Goal: Task Accomplishment & Management: Use online tool/utility

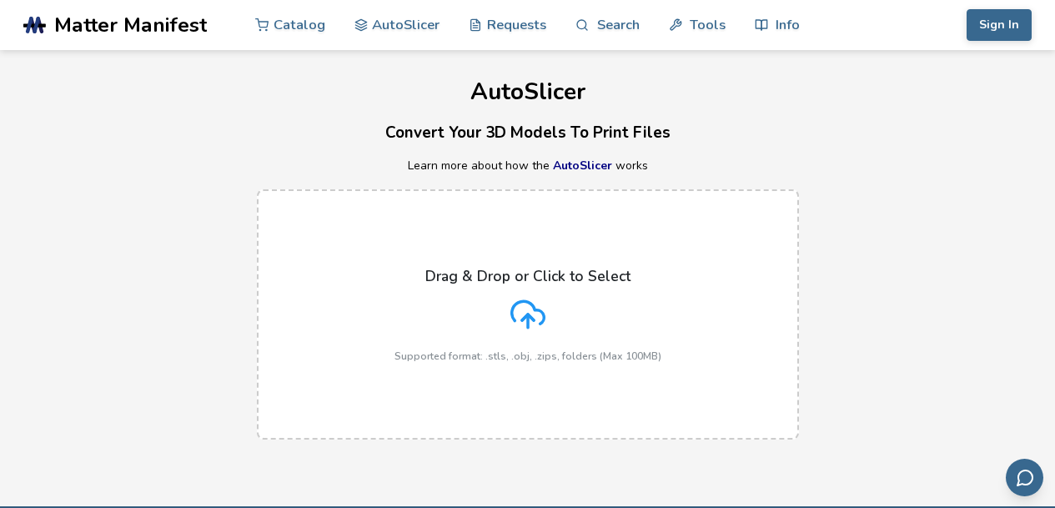
click at [537, 320] on icon at bounding box center [527, 314] width 35 height 35
click at [0, 0] on input "Drag & Drop or Click to Select Supported format: .stls, .obj, .zips, folders (M…" at bounding box center [0, 0] width 0 height 0
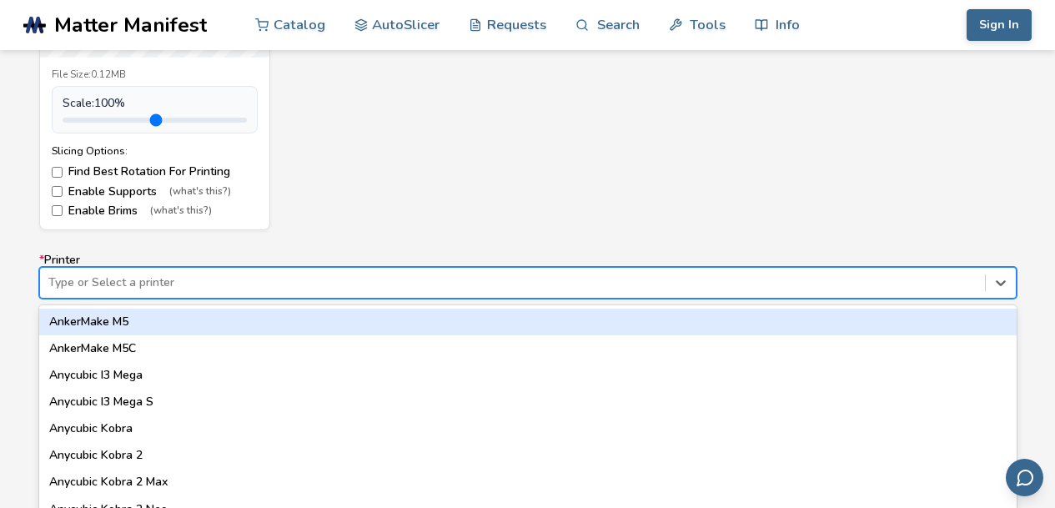
scroll to position [944, 0]
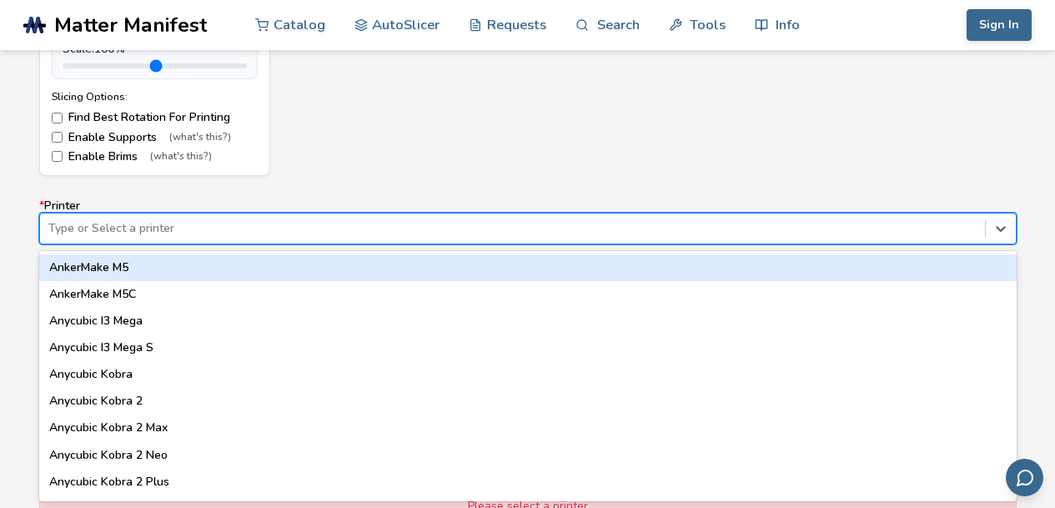
click at [73, 244] on div "64 results available. Use Up and Down to choose options, press Enter to select …" at bounding box center [527, 229] width 977 height 32
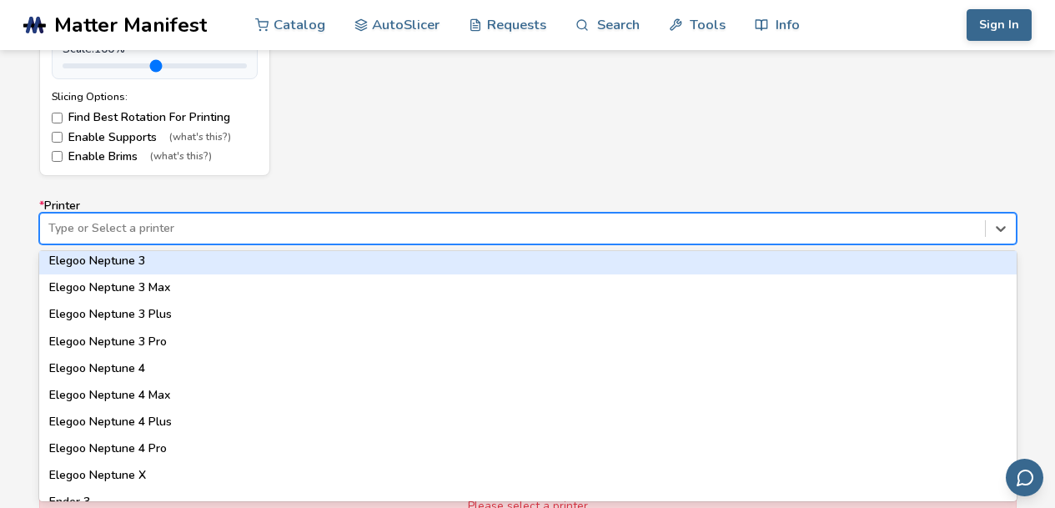
scroll to position [711, 0]
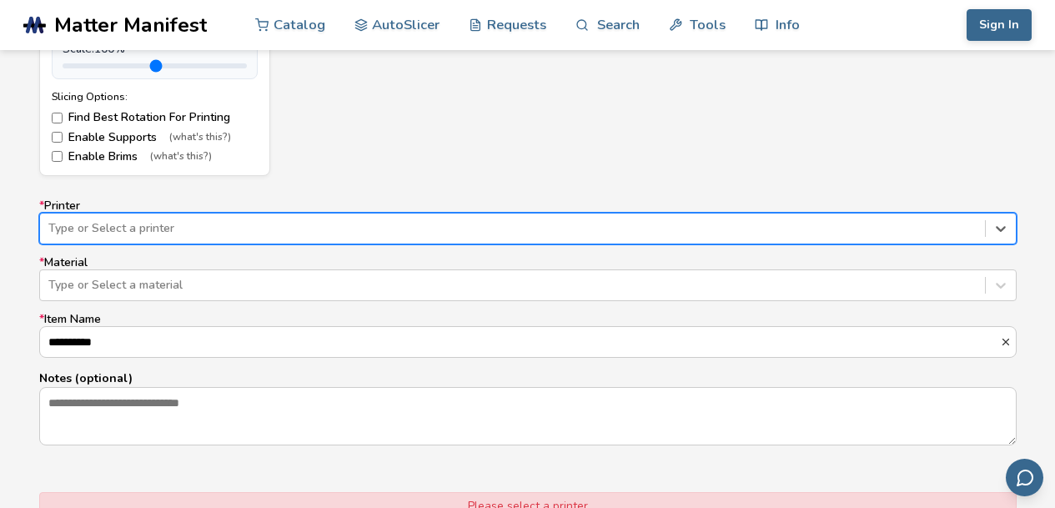
click at [181, 228] on div at bounding box center [512, 228] width 928 height 17
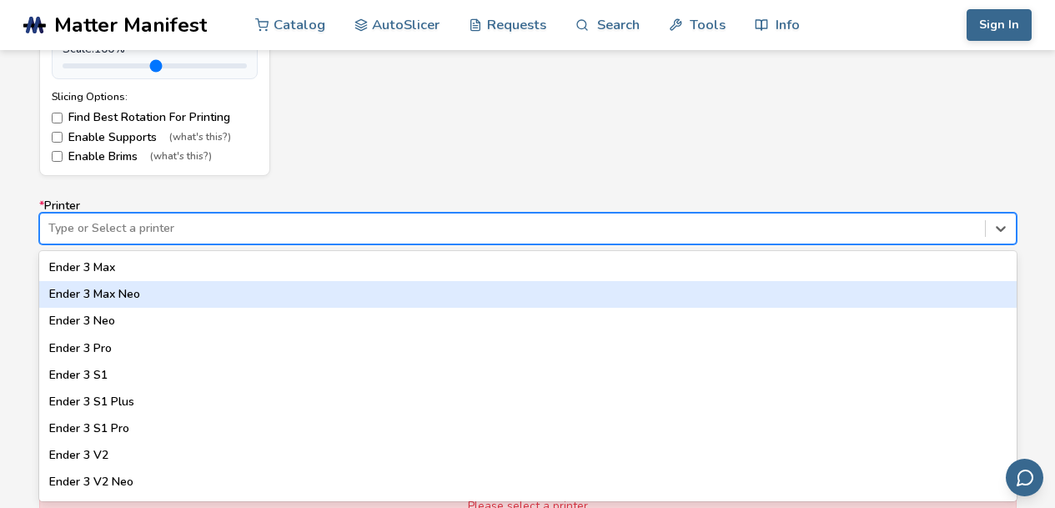
scroll to position [978, 0]
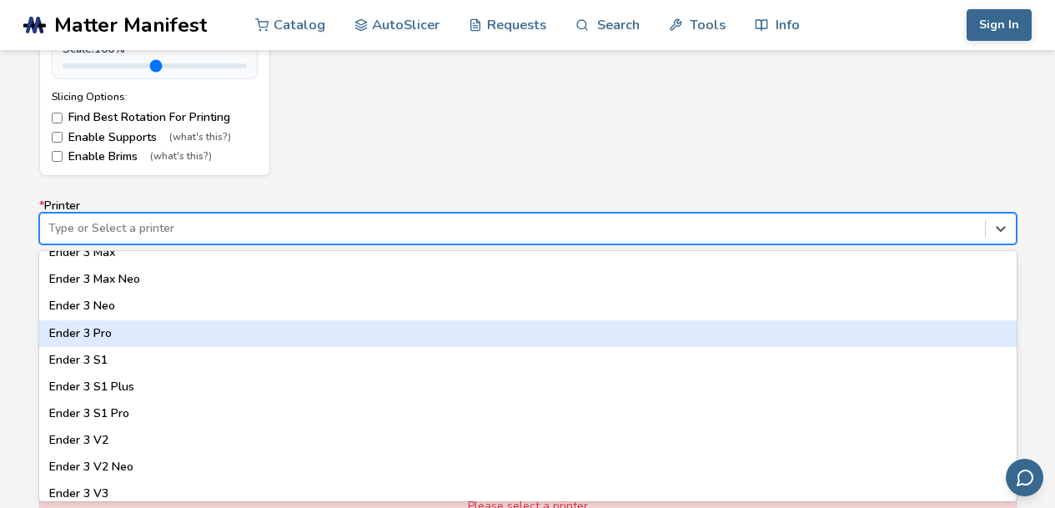
click at [115, 333] on div "Ender 3 Pro" at bounding box center [527, 333] width 977 height 27
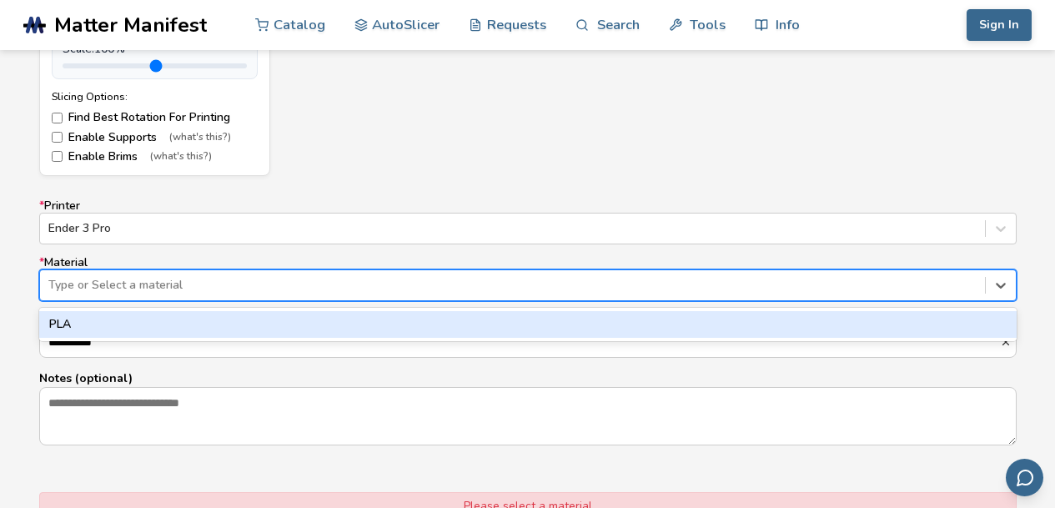
click at [121, 289] on div at bounding box center [512, 285] width 928 height 17
click at [109, 327] on div "PLA" at bounding box center [527, 324] width 977 height 27
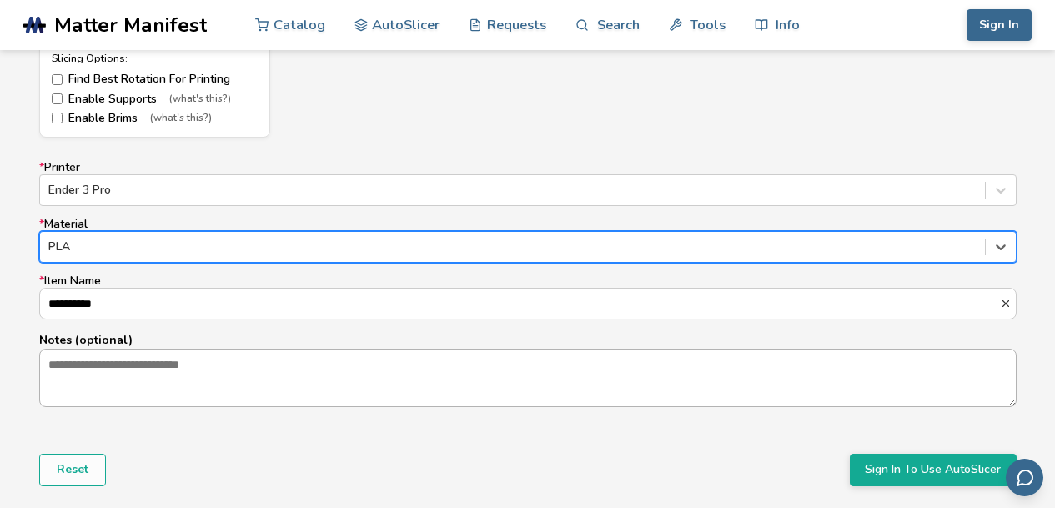
scroll to position [1032, 0]
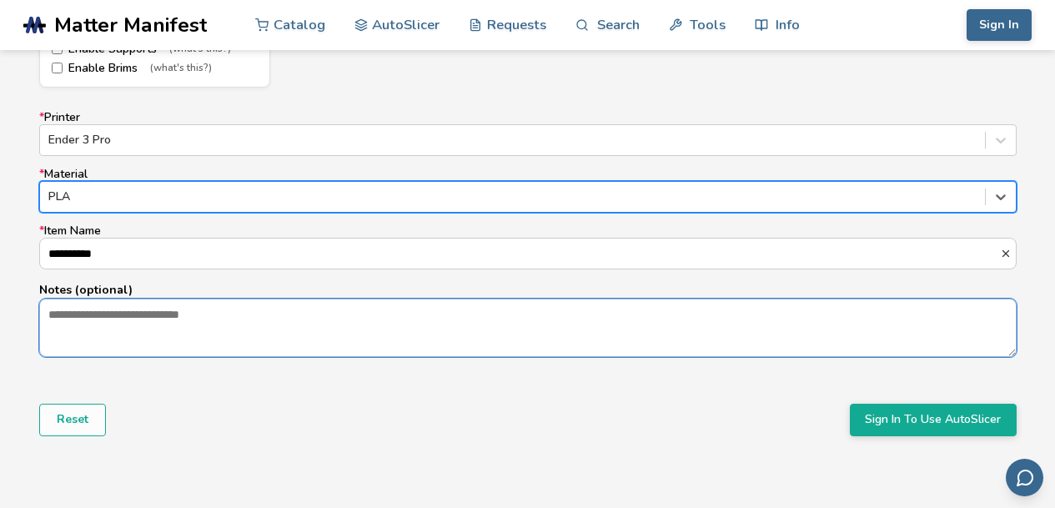
click at [138, 324] on textarea "Notes (optional)" at bounding box center [527, 327] width 975 height 57
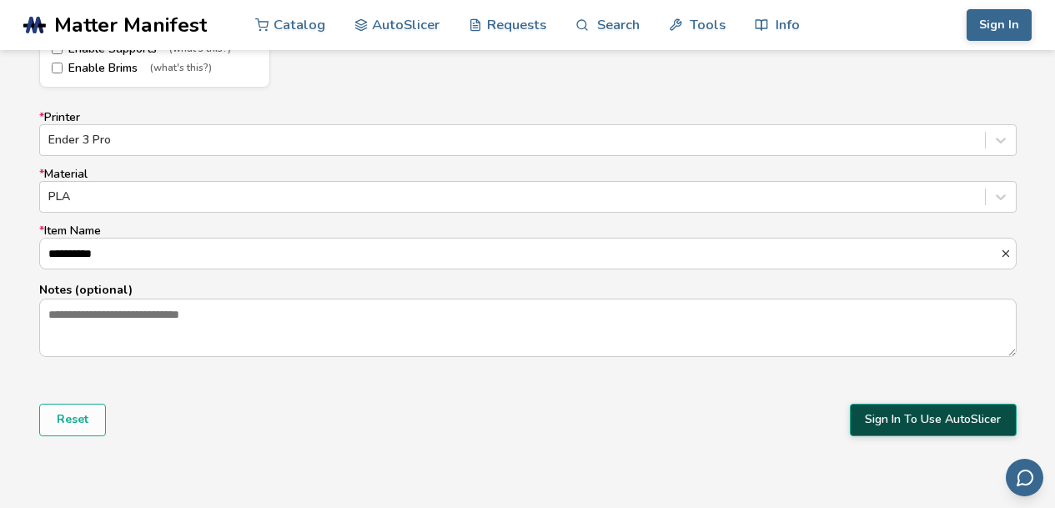
click at [941, 420] on button "Sign In To Use AutoSlicer" at bounding box center [933, 420] width 167 height 32
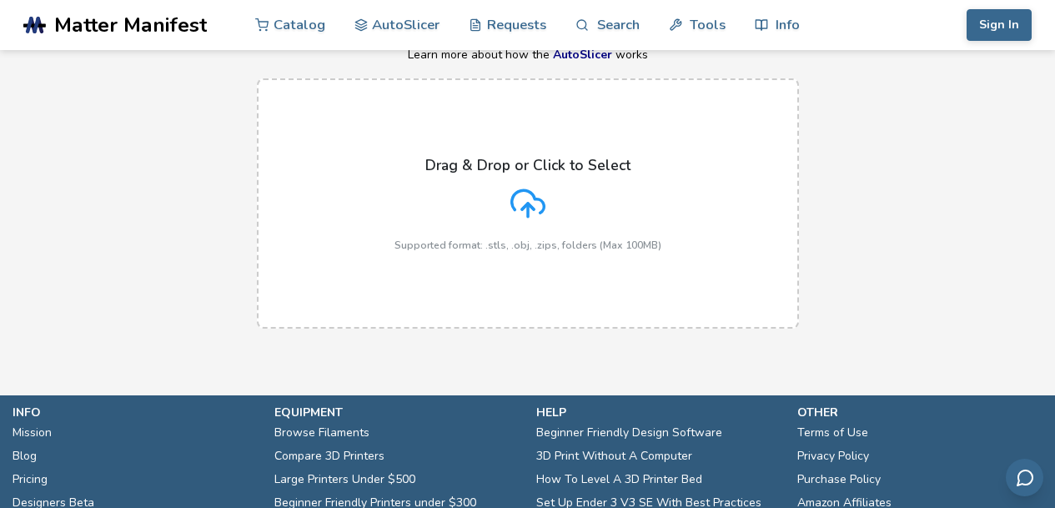
scroll to position [48, 0]
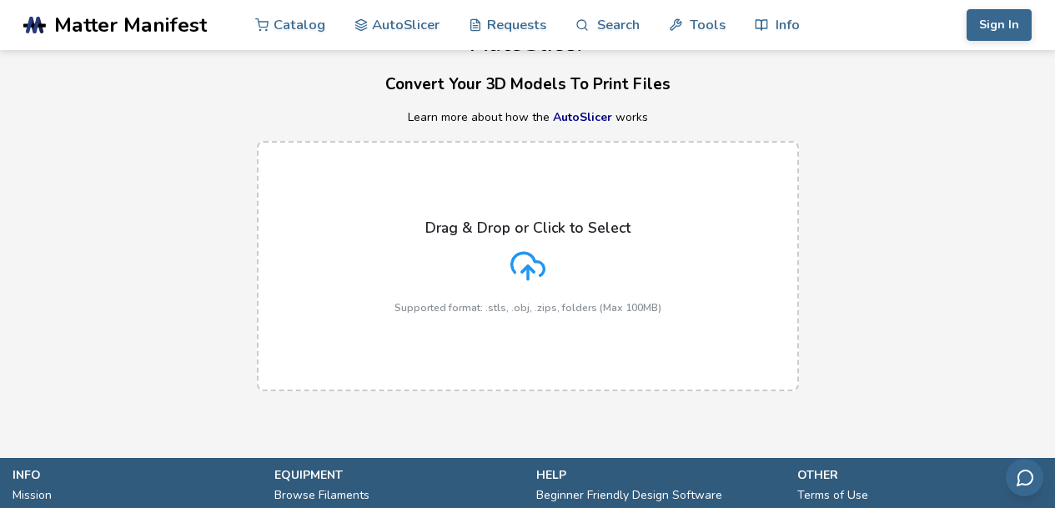
click at [536, 271] on icon at bounding box center [527, 265] width 35 height 35
click at [0, 0] on input "Drag & Drop or Click to Select Supported format: .stls, .obj, .zips, folders (M…" at bounding box center [0, 0] width 0 height 0
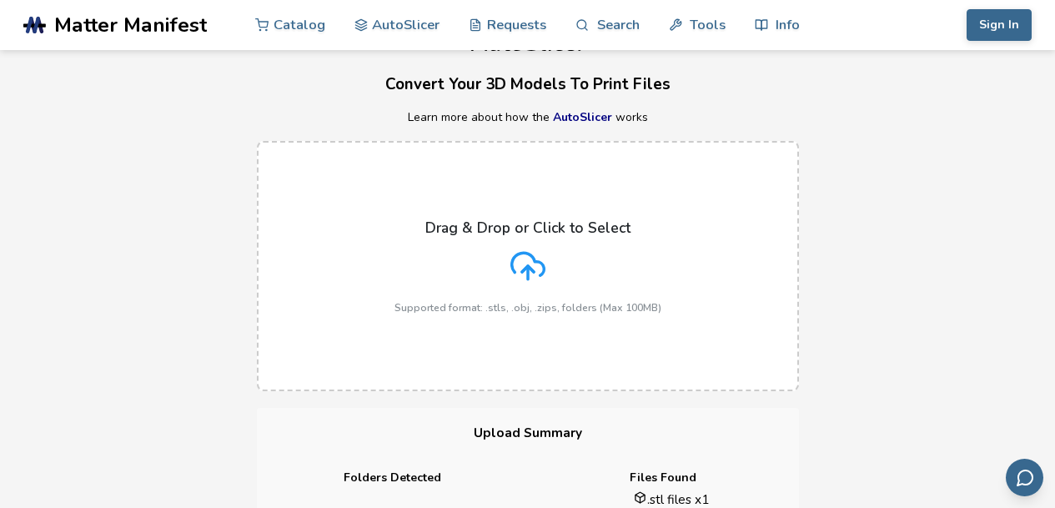
click at [528, 269] on line at bounding box center [528, 272] width 0 height 13
click at [0, 0] on input "Drag & Drop or Click to Select Supported format: .stls, .obj, .zips, folders (M…" at bounding box center [0, 0] width 0 height 0
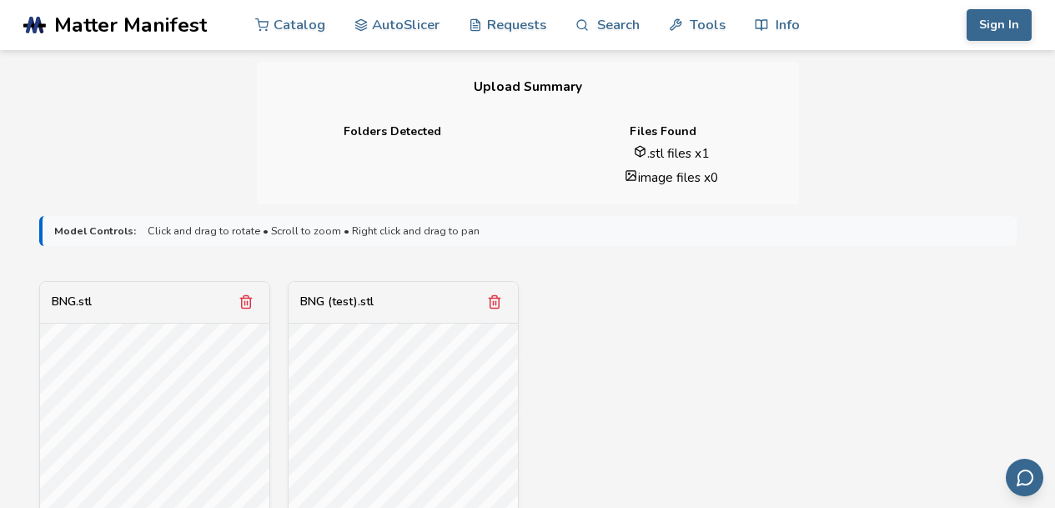
scroll to position [493, 0]
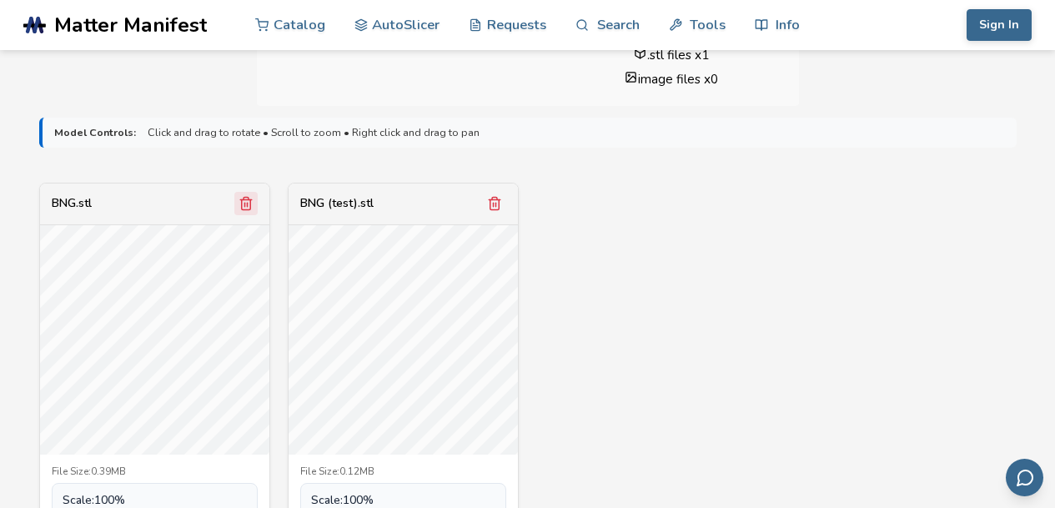
click at [246, 205] on icon "Remove model" at bounding box center [245, 203] width 15 height 15
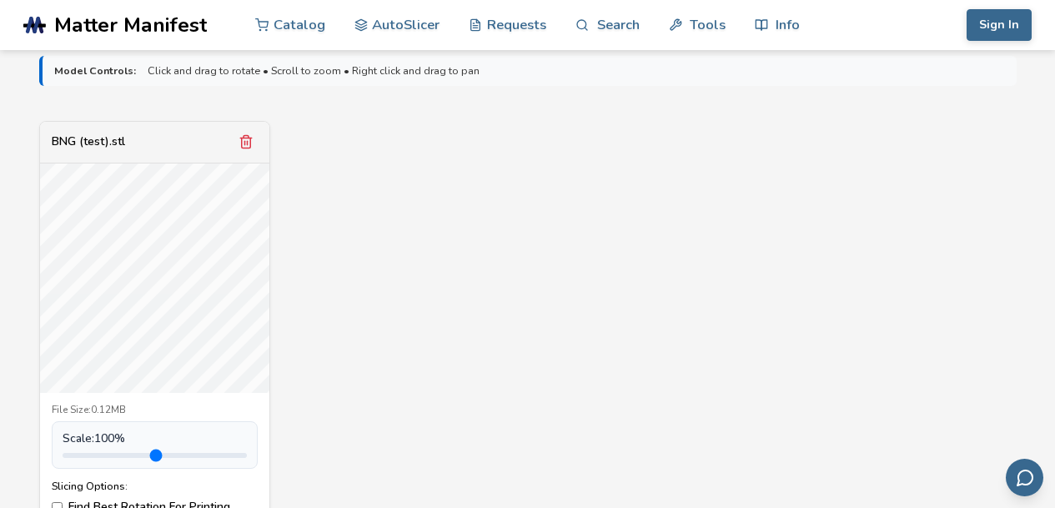
scroll to position [670, 0]
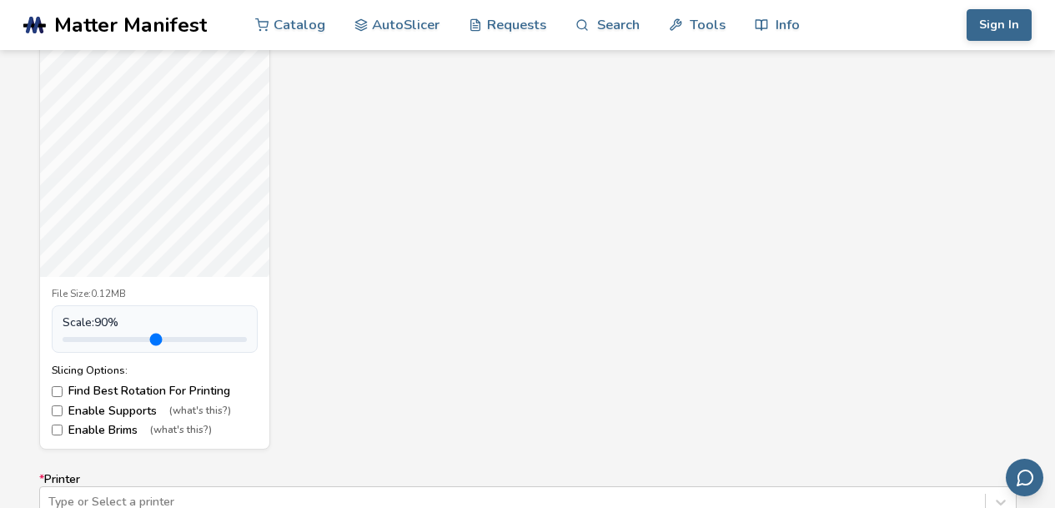
type input "*"
drag, startPoint x: 106, startPoint y: 338, endPoint x: 101, endPoint y: 325, distance: 14.2
click at [101, 337] on input "range" at bounding box center [155, 339] width 184 height 5
click at [344, 327] on div "BNG (test).stl File Size: 0.12MB Scale: 100 % Slicing Options: Find Best Rotati…" at bounding box center [527, 227] width 977 height 444
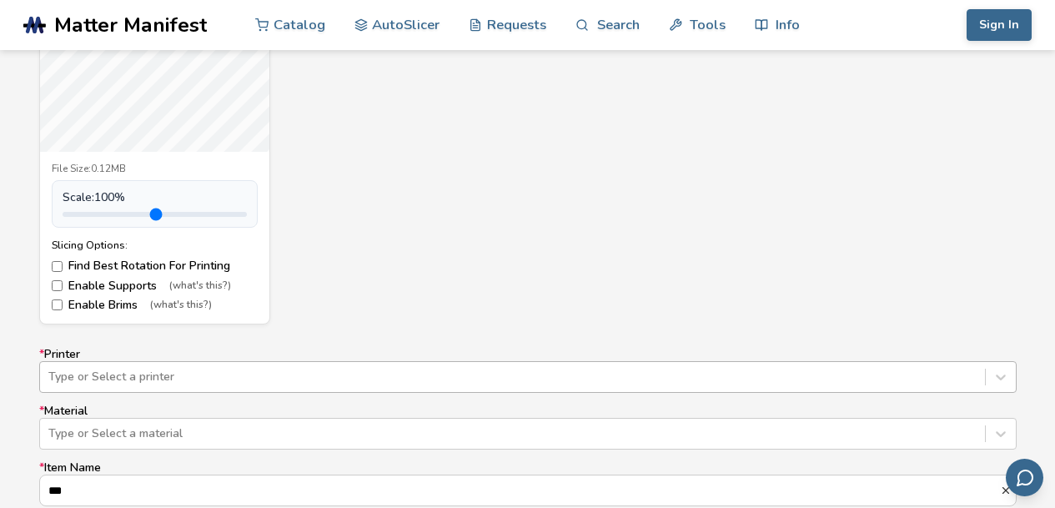
scroll to position [849, 0]
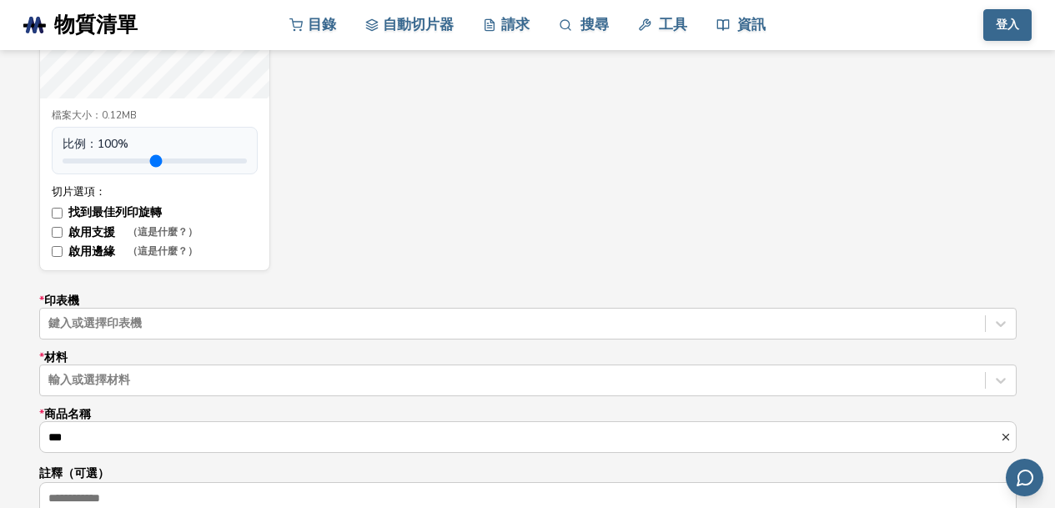
click at [455, 182] on div "BNG（測試）.stl 檔案大小： 0.12MB 比例： 100 % 切片選項： 找到最佳列印旋轉 啟用支援 （這是什麼？） 啟用邊緣 （這是什麼？）" at bounding box center [527, 49] width 977 height 444
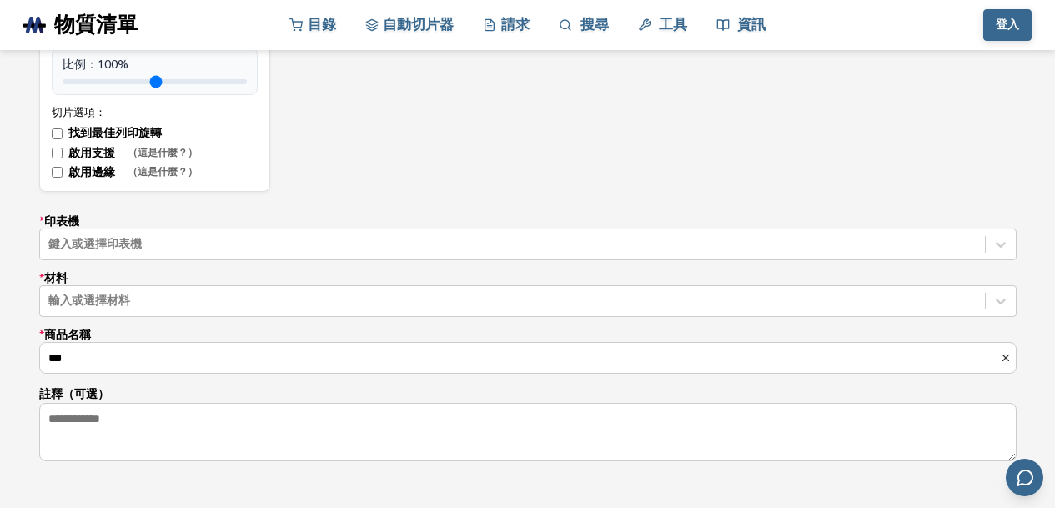
scroll to position [937, 0]
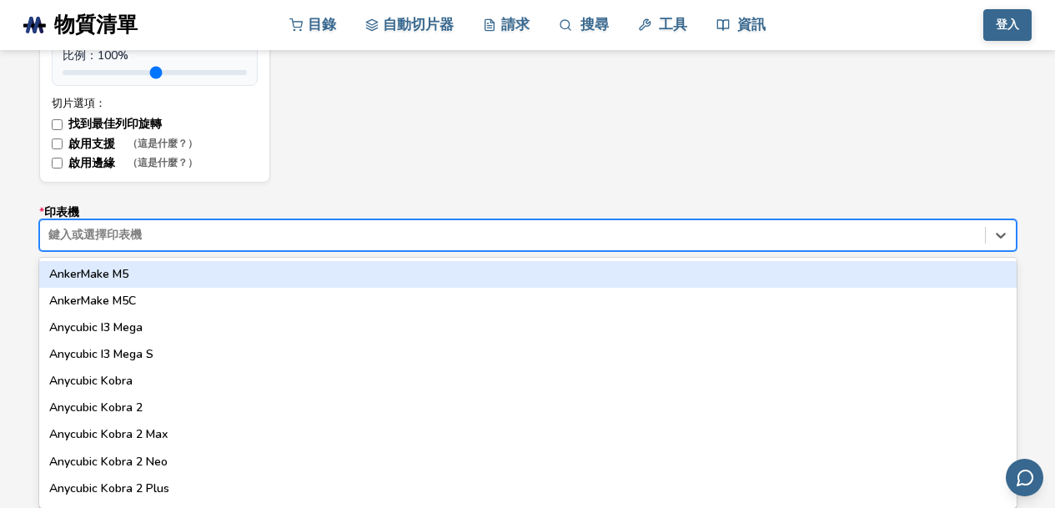
click at [90, 239] on div at bounding box center [512, 235] width 928 height 17
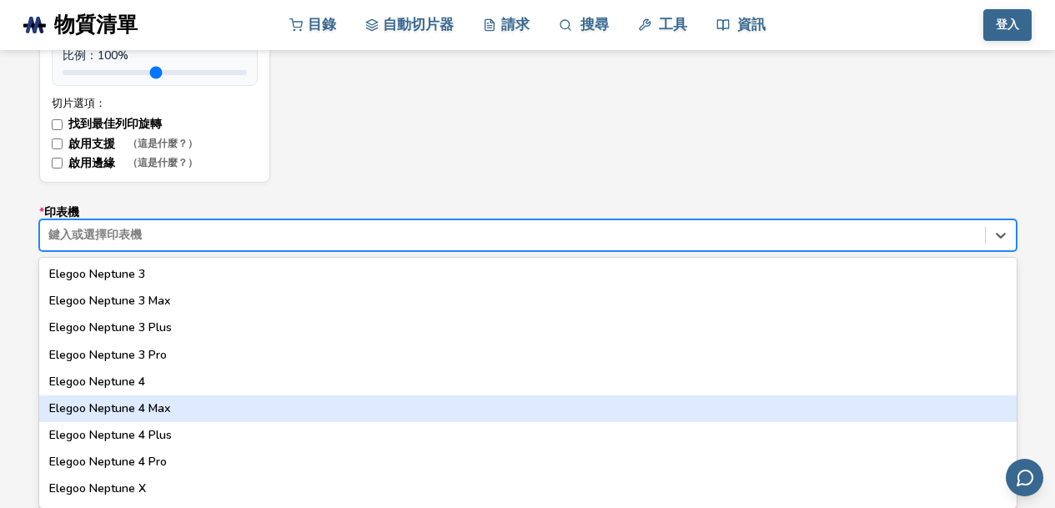
scroll to position [890, 0]
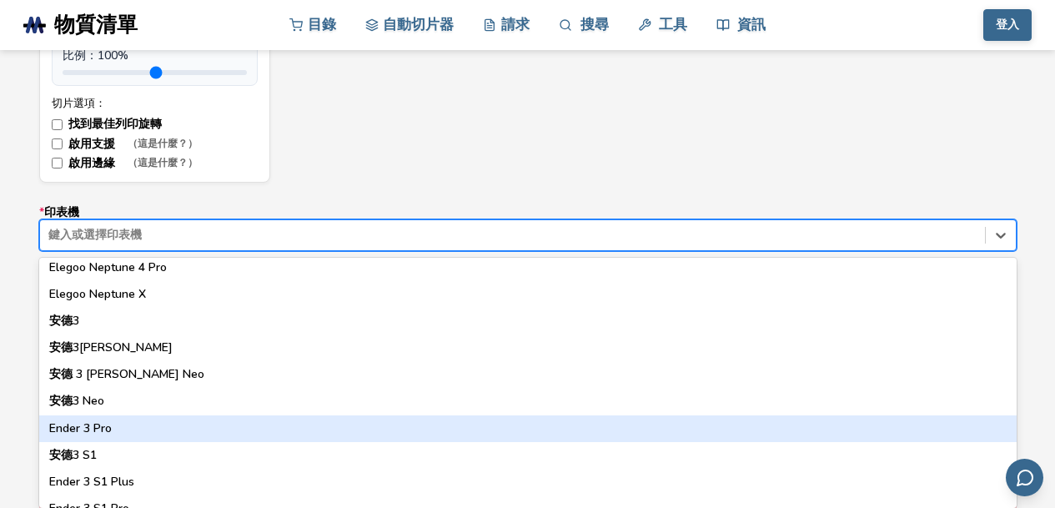
click at [146, 431] on div "Ender 3 Pro" at bounding box center [527, 428] width 977 height 27
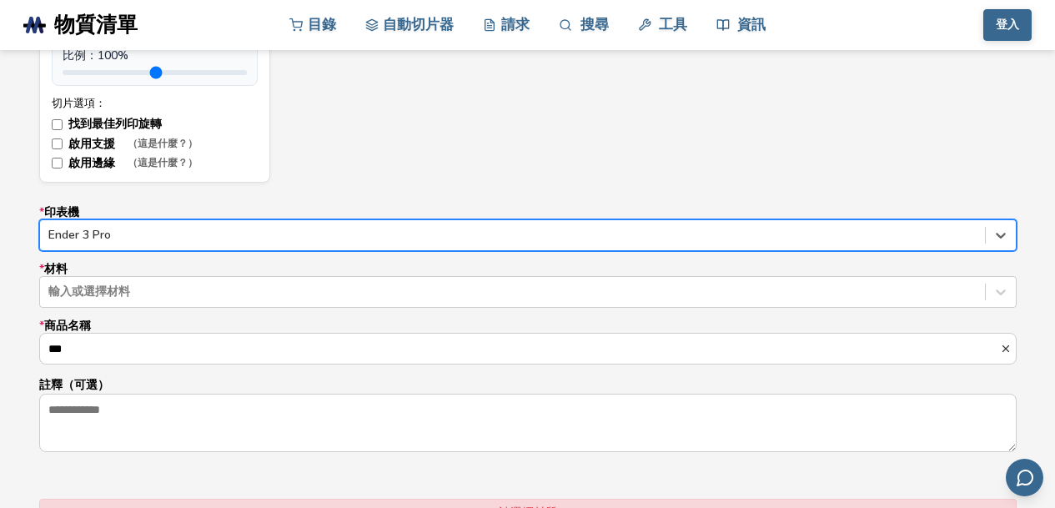
click at [111, 268] on label "* 材料 輸入或選擇材料" at bounding box center [527, 285] width 977 height 45
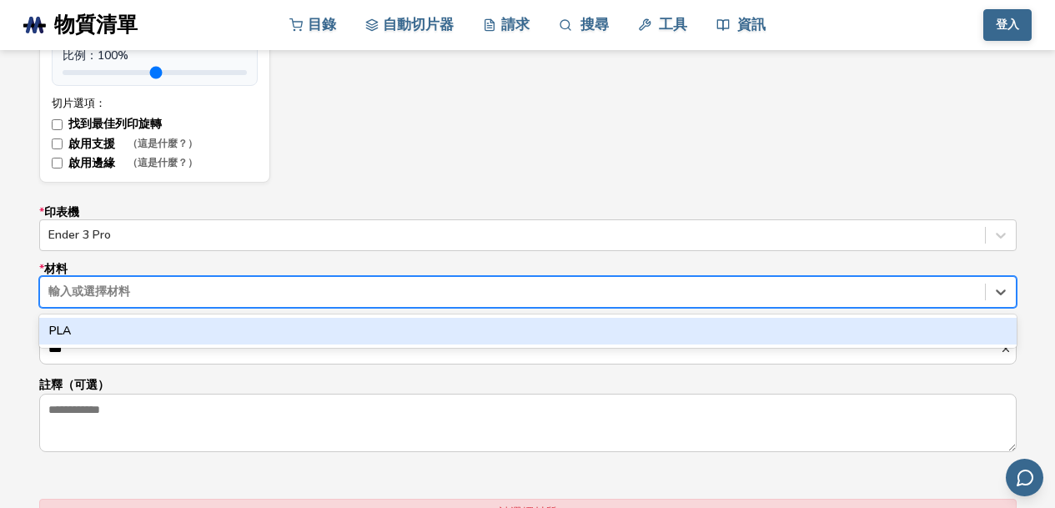
click at [111, 297] on div at bounding box center [512, 291] width 928 height 17
click at [79, 333] on font "解放軍" at bounding box center [66, 331] width 35 height 16
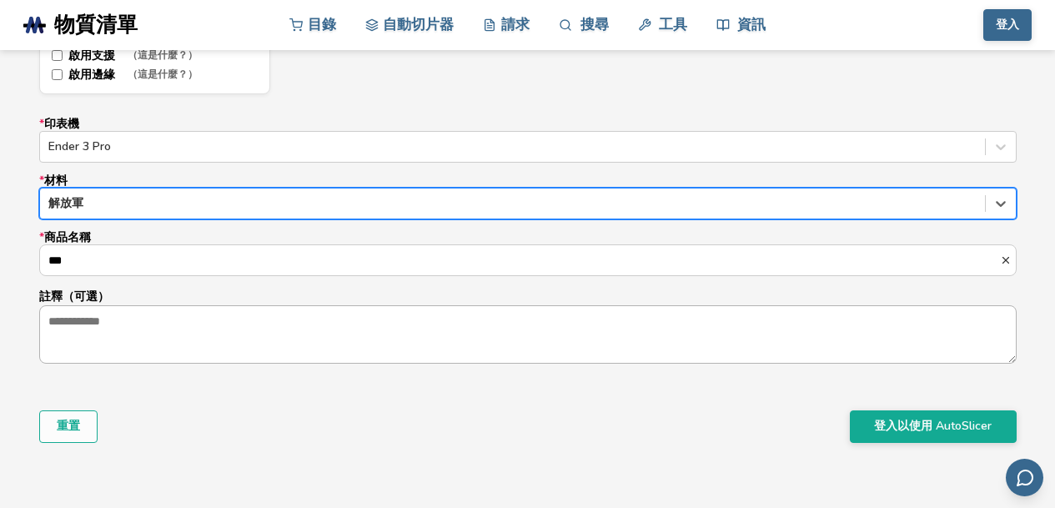
scroll to position [1026, 0]
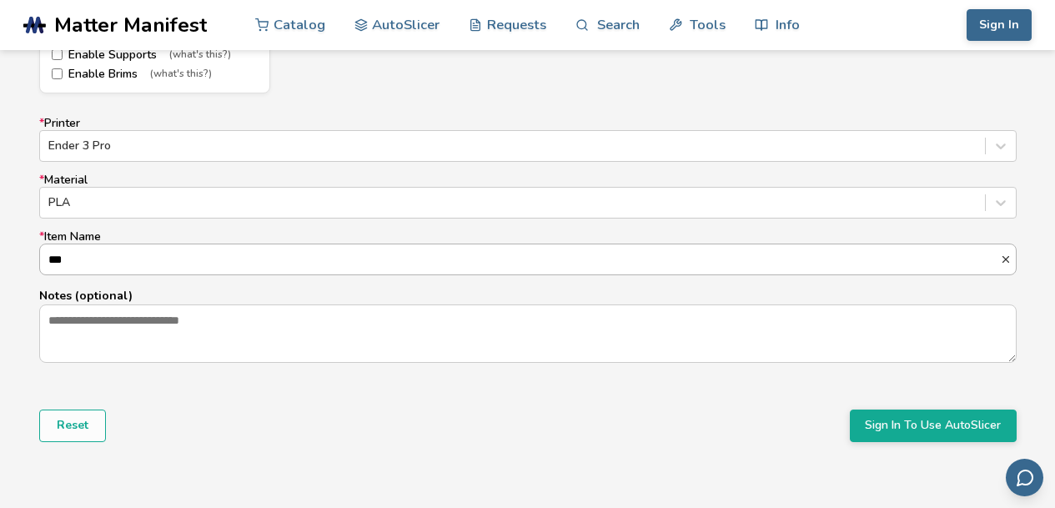
click at [138, 259] on input "***" at bounding box center [520, 259] width 960 height 30
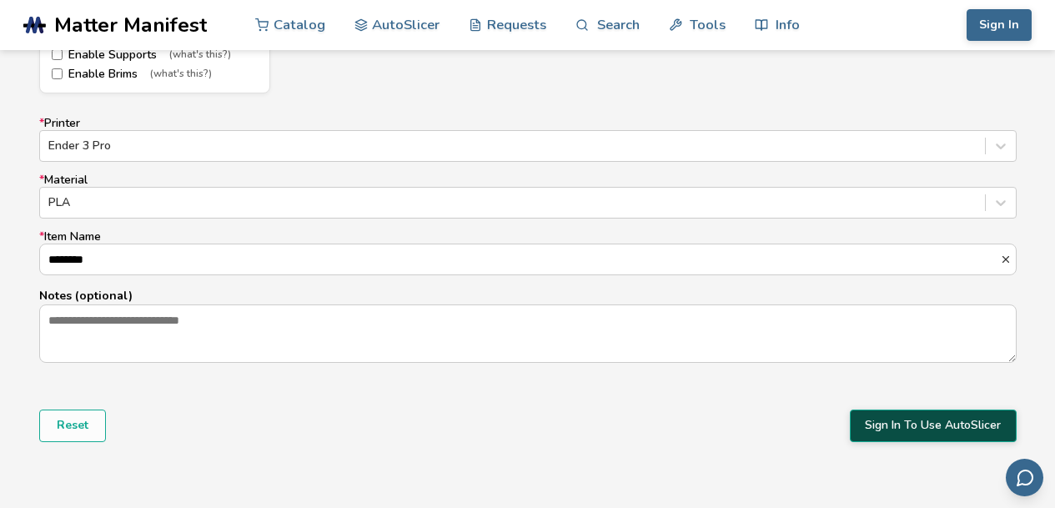
type input "********"
click at [890, 429] on button "Sign In To Use AutoSlicer" at bounding box center [933, 425] width 167 height 32
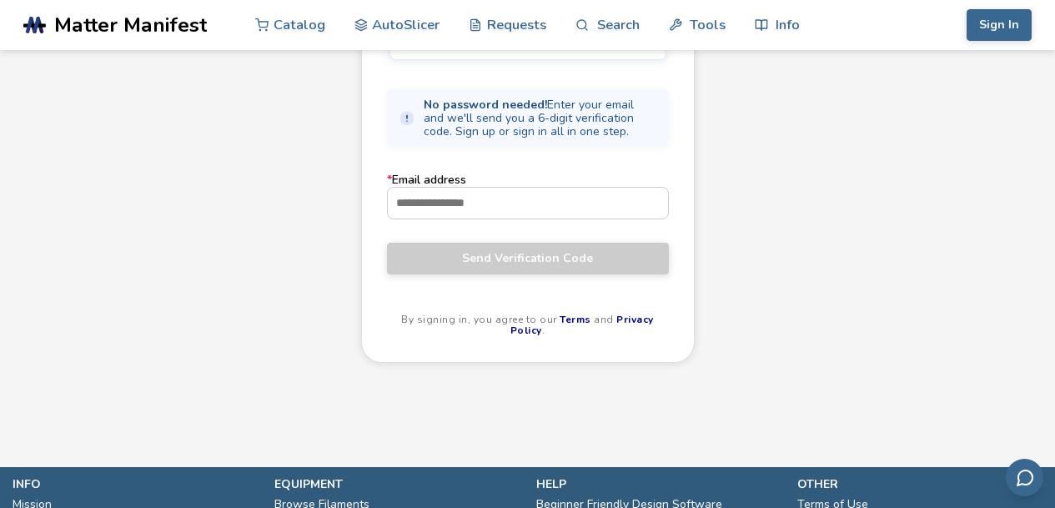
scroll to position [89, 0]
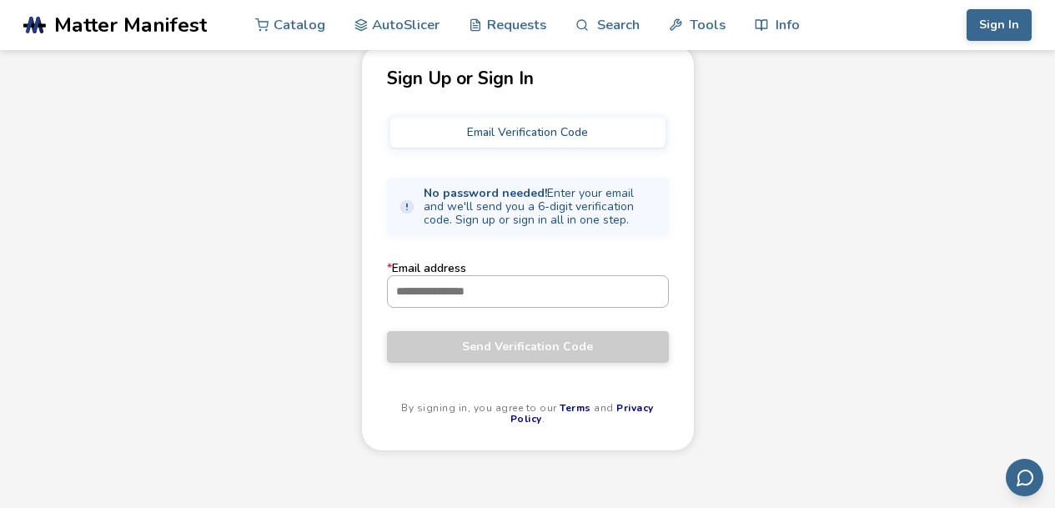
click at [441, 292] on input "* Email address" at bounding box center [528, 291] width 280 height 30
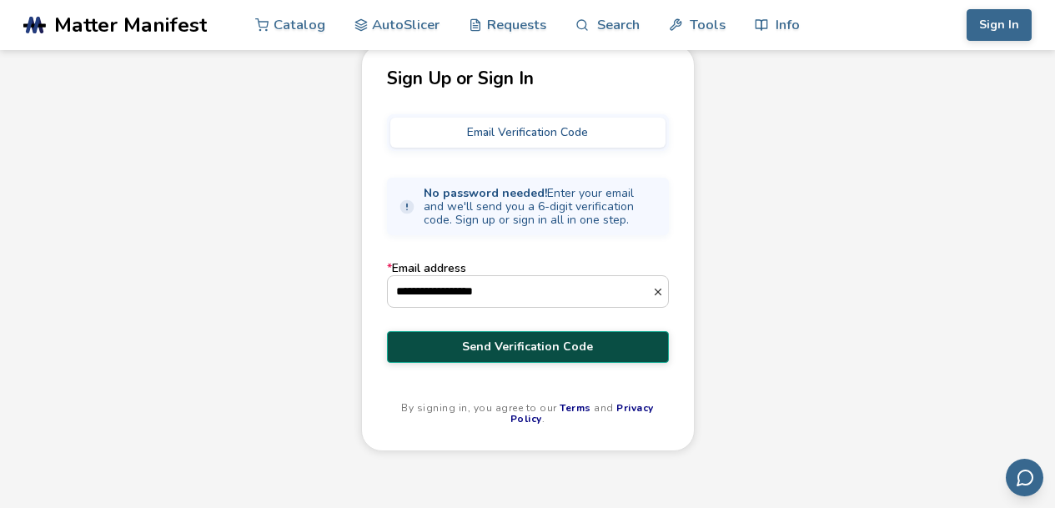
type input "**********"
click at [609, 358] on button "Send Verification Code" at bounding box center [528, 347] width 282 height 32
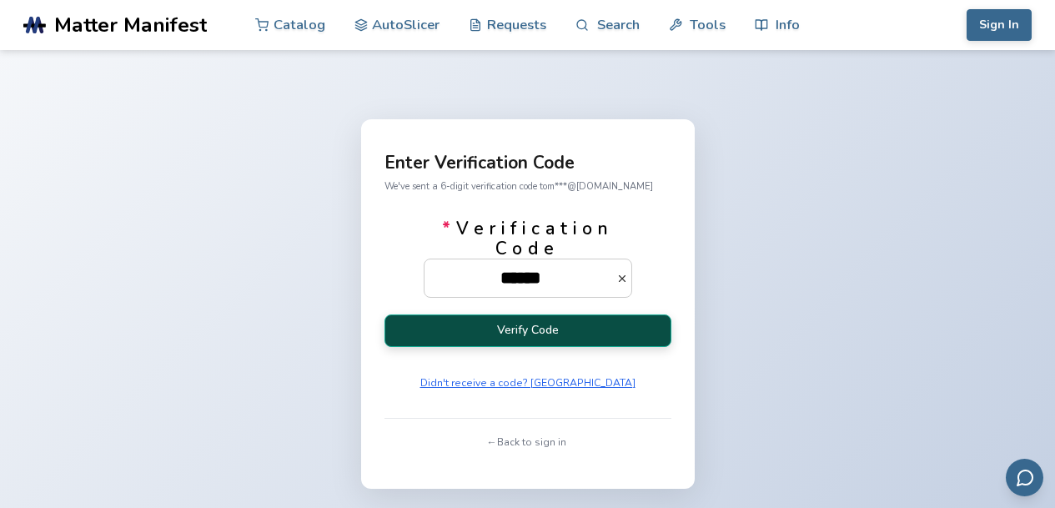
type input "******"
click at [633, 335] on button "Verify Code" at bounding box center [527, 330] width 287 height 33
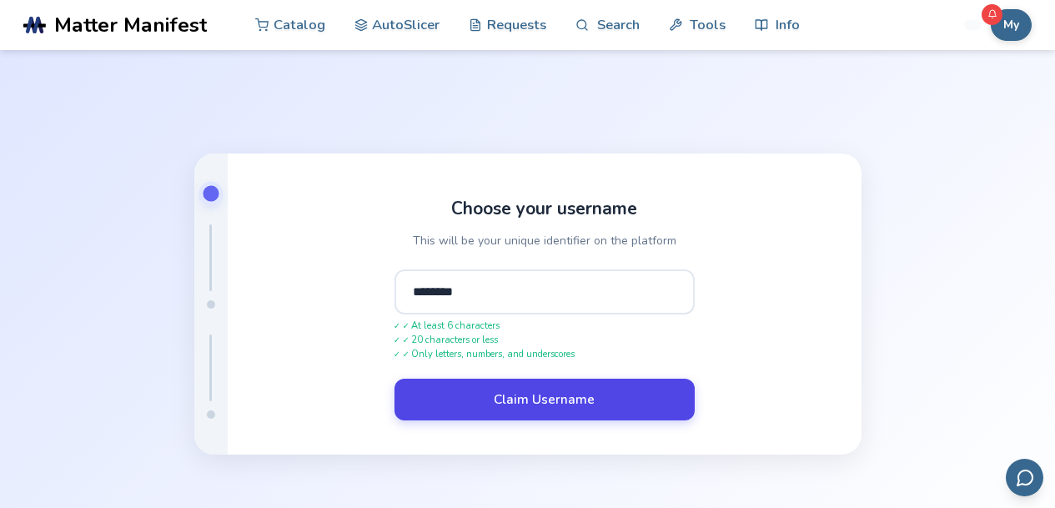
type input "********"
click at [616, 412] on button "Claim Username" at bounding box center [544, 400] width 300 height 42
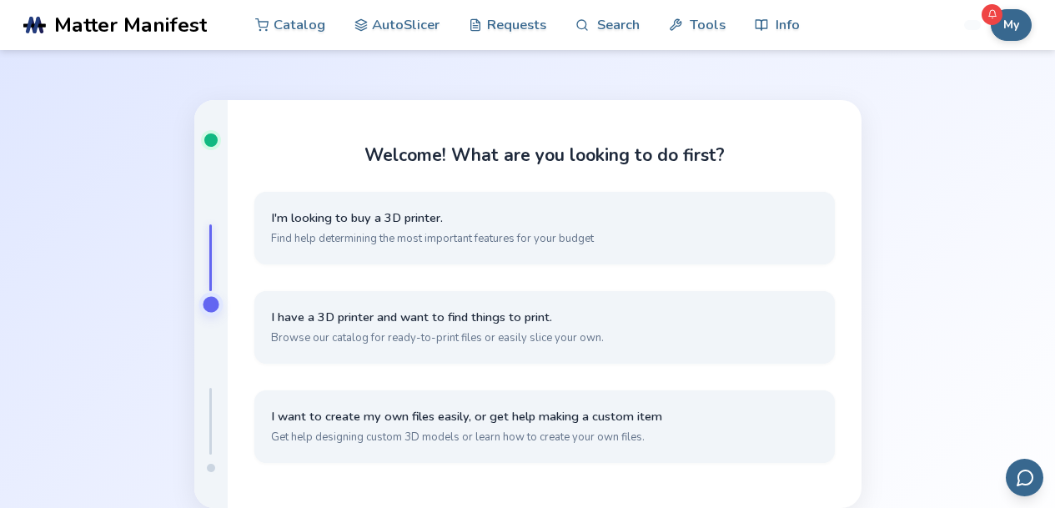
click at [207, 303] on div at bounding box center [211, 304] width 16 height 16
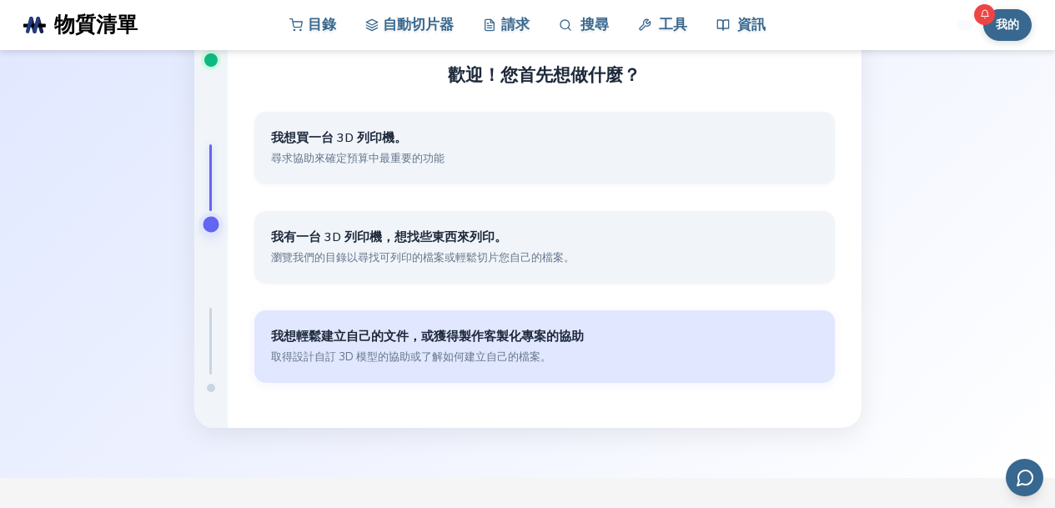
scroll to position [89, 0]
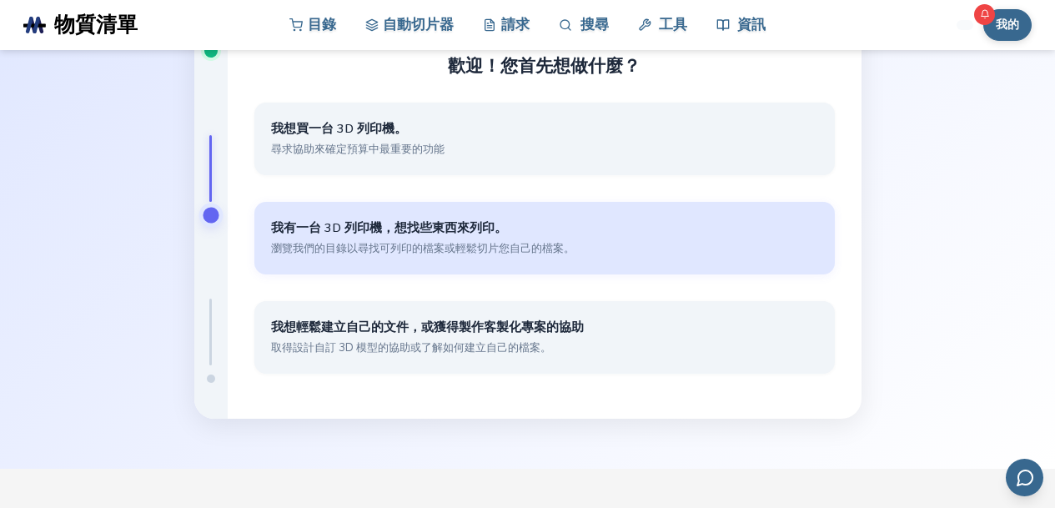
click at [444, 253] on font "瀏覽我們的目錄以尋找可列印的檔案或輕鬆切片您自己的檔案。" at bounding box center [422, 248] width 303 height 15
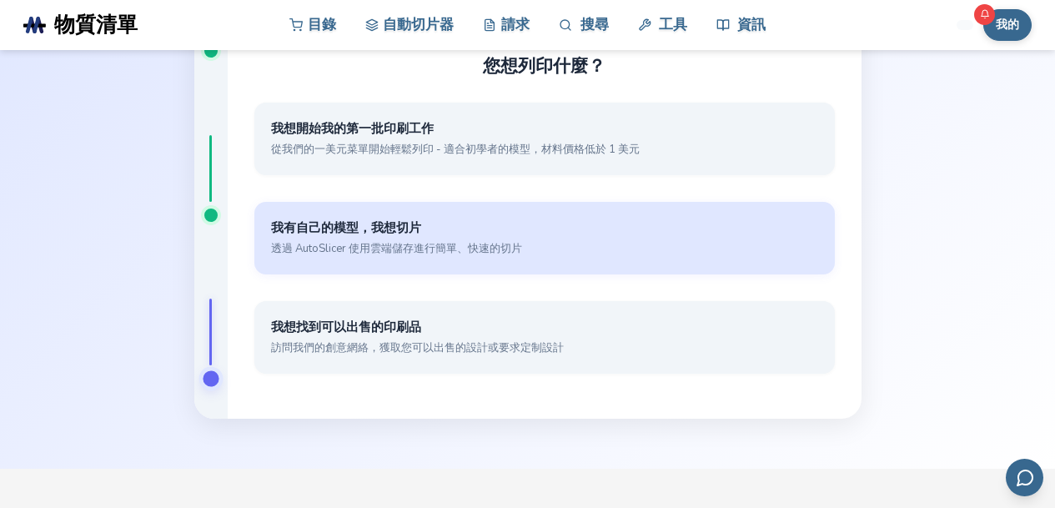
click at [340, 243] on font "透過 AutoSlicer 使用雲端儲存進行簡單、快速的切片" at bounding box center [396, 248] width 251 height 15
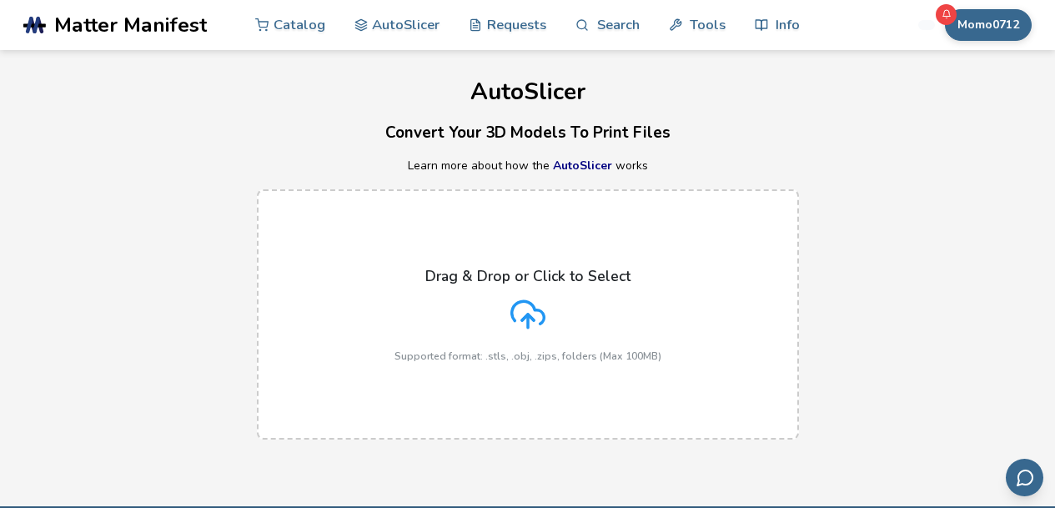
click at [908, 158] on div "AutoSlicer Convert Your 3D Models To Print Files Learn more about how the AutoS…" at bounding box center [527, 253] width 1055 height 406
click at [511, 312] on icon at bounding box center [527, 312] width 33 height 23
click at [0, 0] on input "Drag & Drop or Click to Select Supported format: .stls, .obj, .zips, folders (M…" at bounding box center [0, 0] width 0 height 0
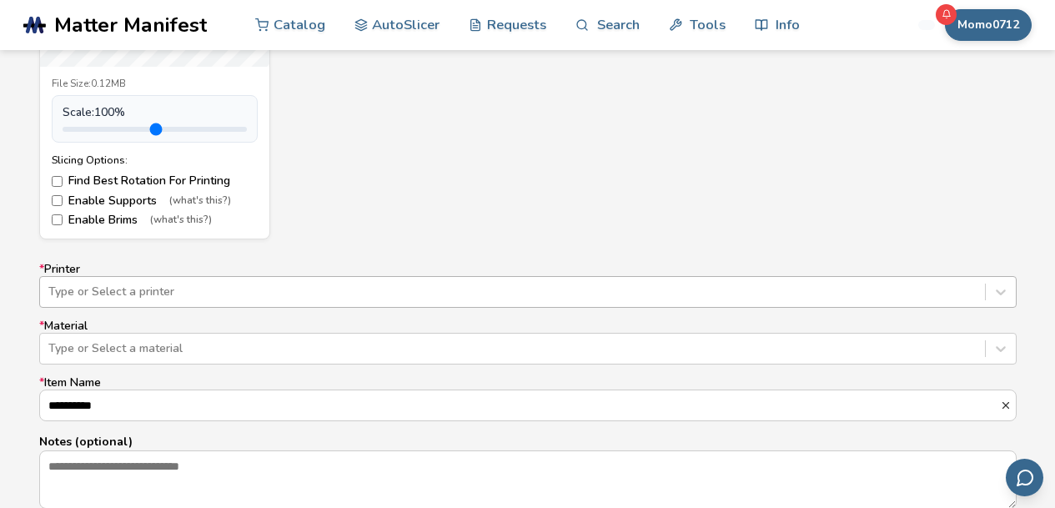
scroll to position [890, 0]
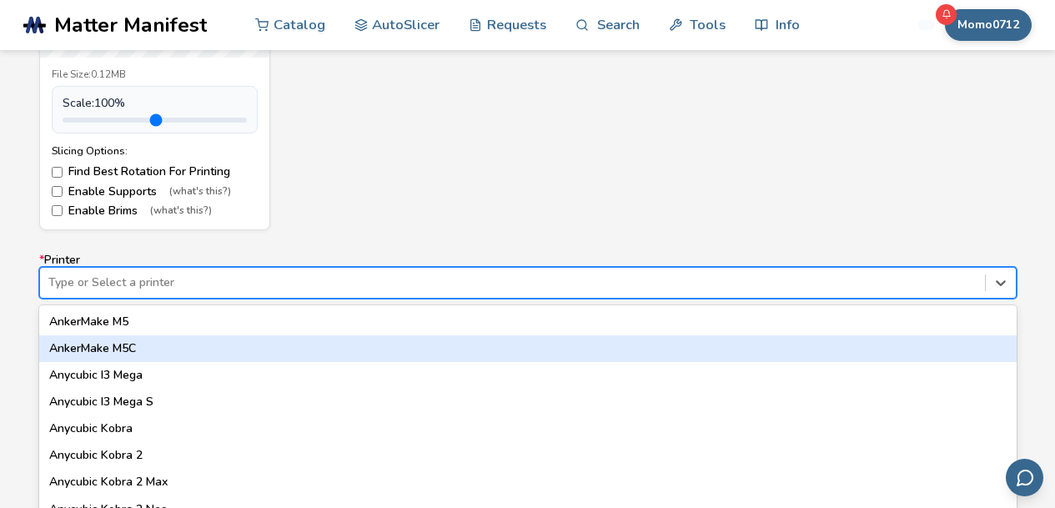
click at [228, 288] on div "64 results available. Use Up and Down to choose options, press Enter to select …" at bounding box center [527, 283] width 977 height 32
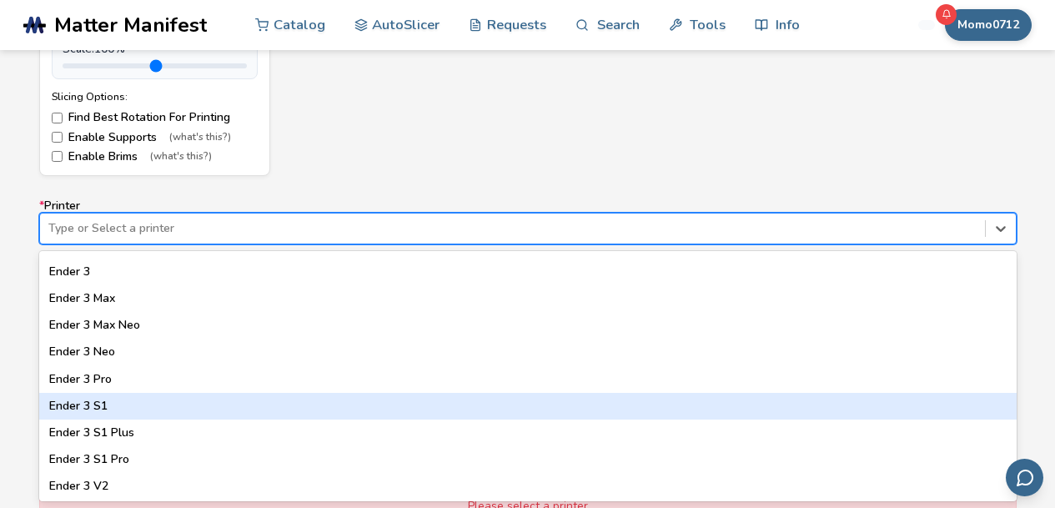
scroll to position [978, 0]
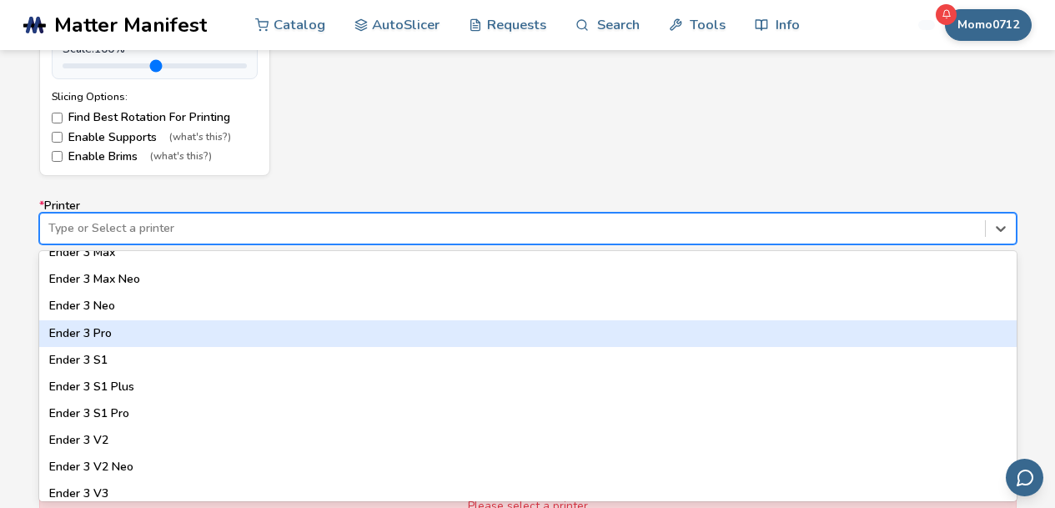
click at [86, 333] on div "Ender 3 Pro" at bounding box center [527, 333] width 977 height 27
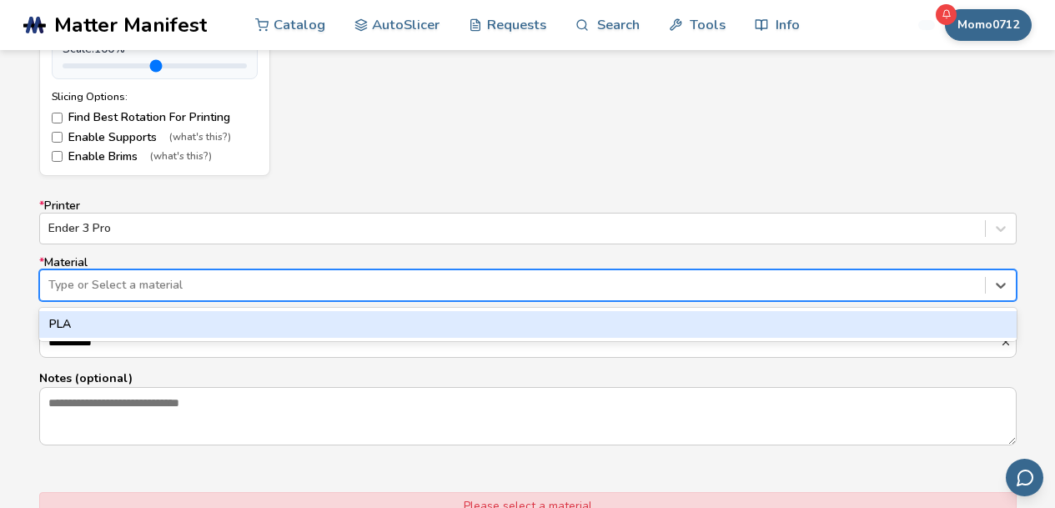
click at [124, 284] on div at bounding box center [512, 285] width 928 height 17
click at [97, 317] on div "PLA" at bounding box center [527, 324] width 977 height 27
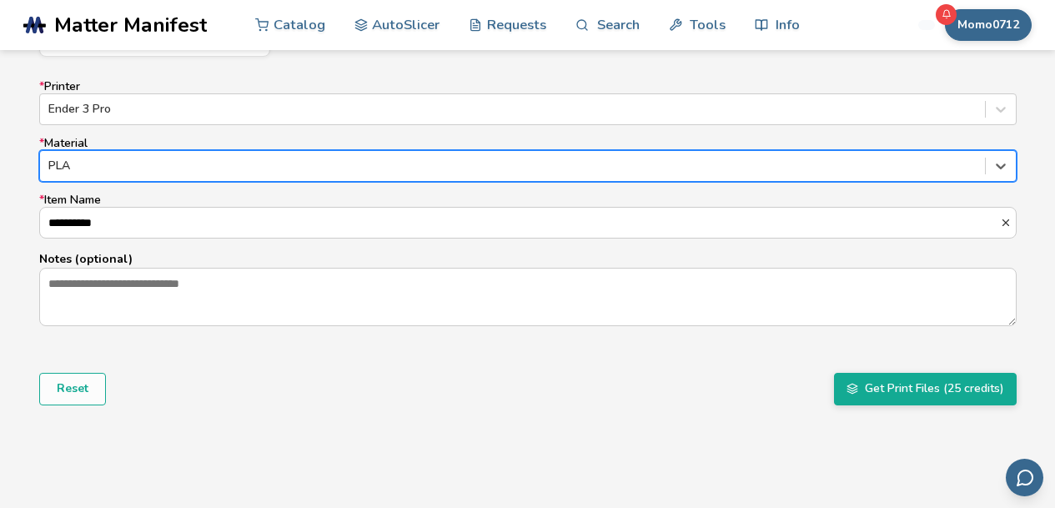
scroll to position [1121, 0]
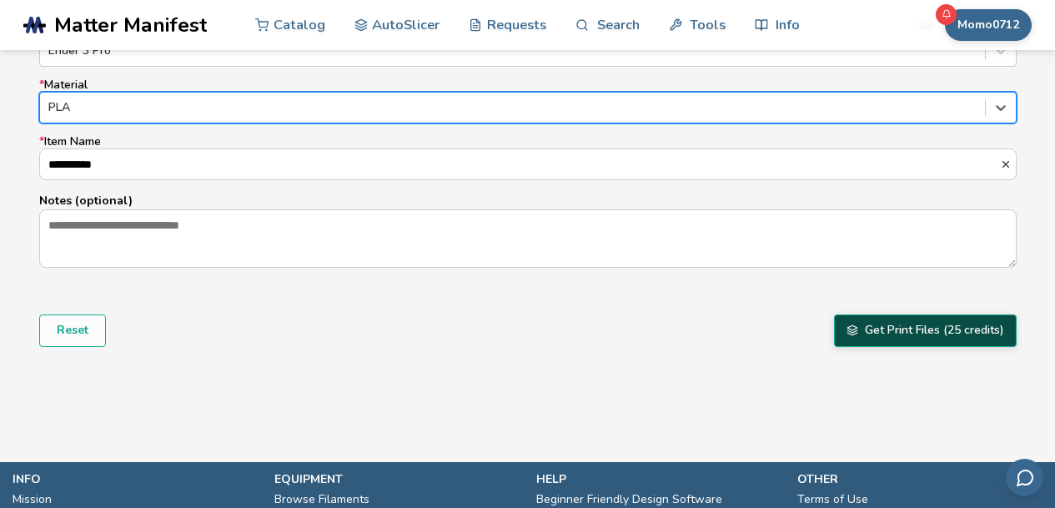
click at [920, 334] on button "Get Print Files (25 credits)" at bounding box center [925, 330] width 183 height 32
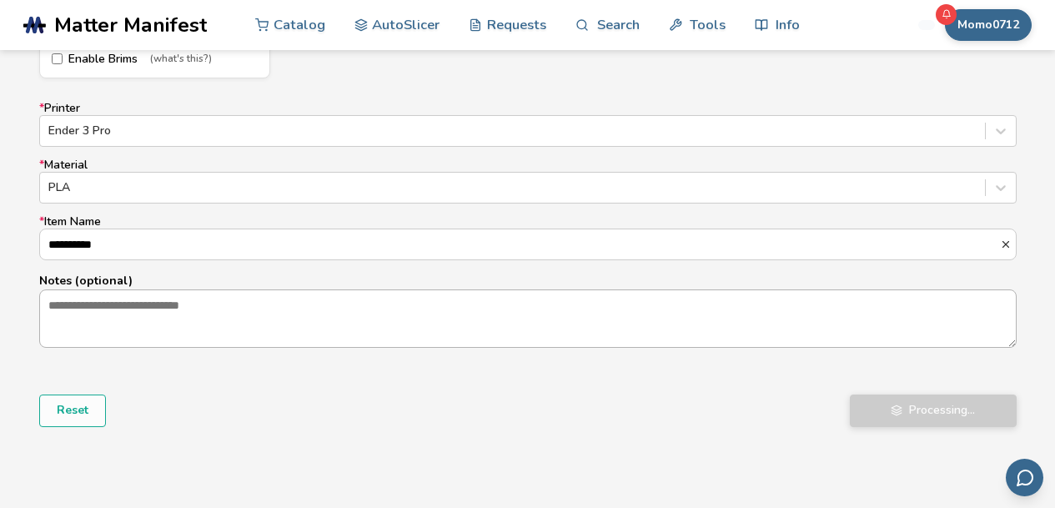
scroll to position [1032, 0]
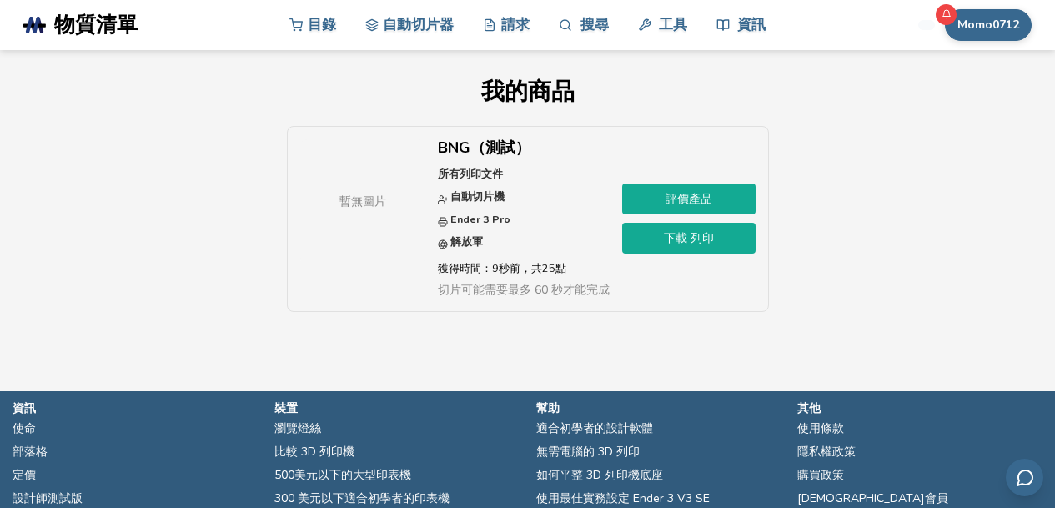
click at [645, 248] on link "下載 列印" at bounding box center [688, 238] width 133 height 31
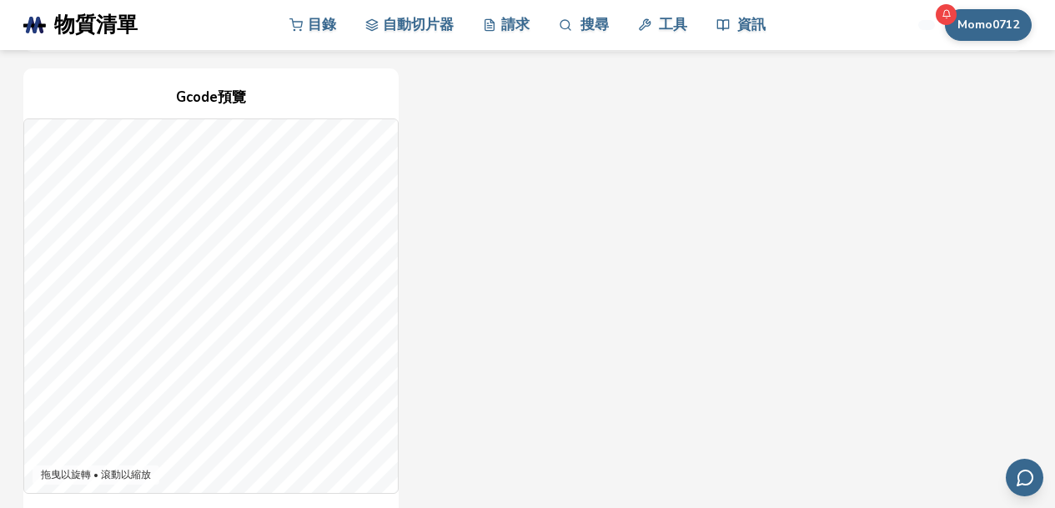
scroll to position [623, 0]
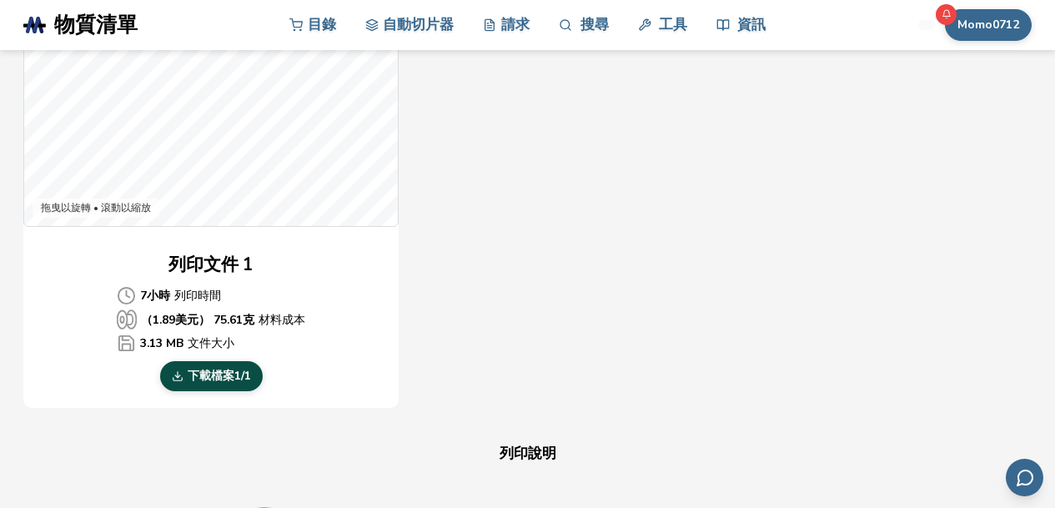
click at [228, 383] on font "檔案" at bounding box center [222, 376] width 23 height 16
